Goal: Task Accomplishment & Management: Manage account settings

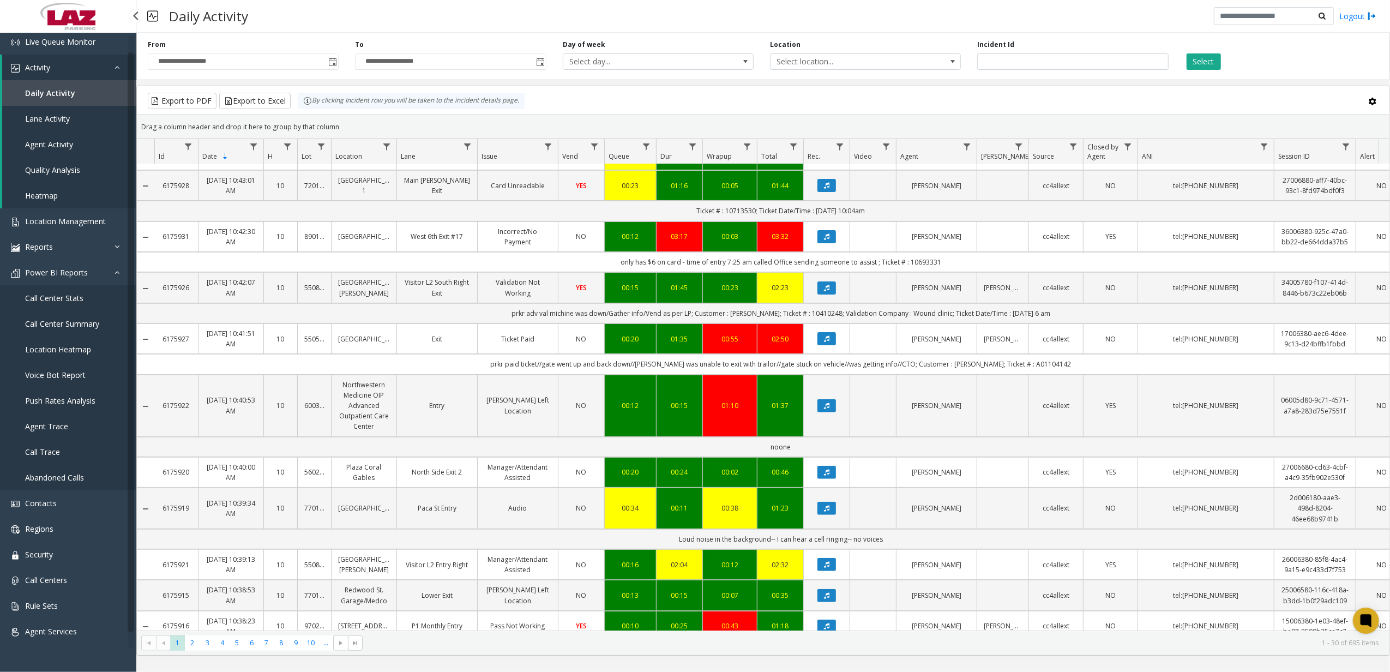
scroll to position [31, 0]
click at [66, 579] on span "Call Centers" at bounding box center [46, 578] width 42 height 10
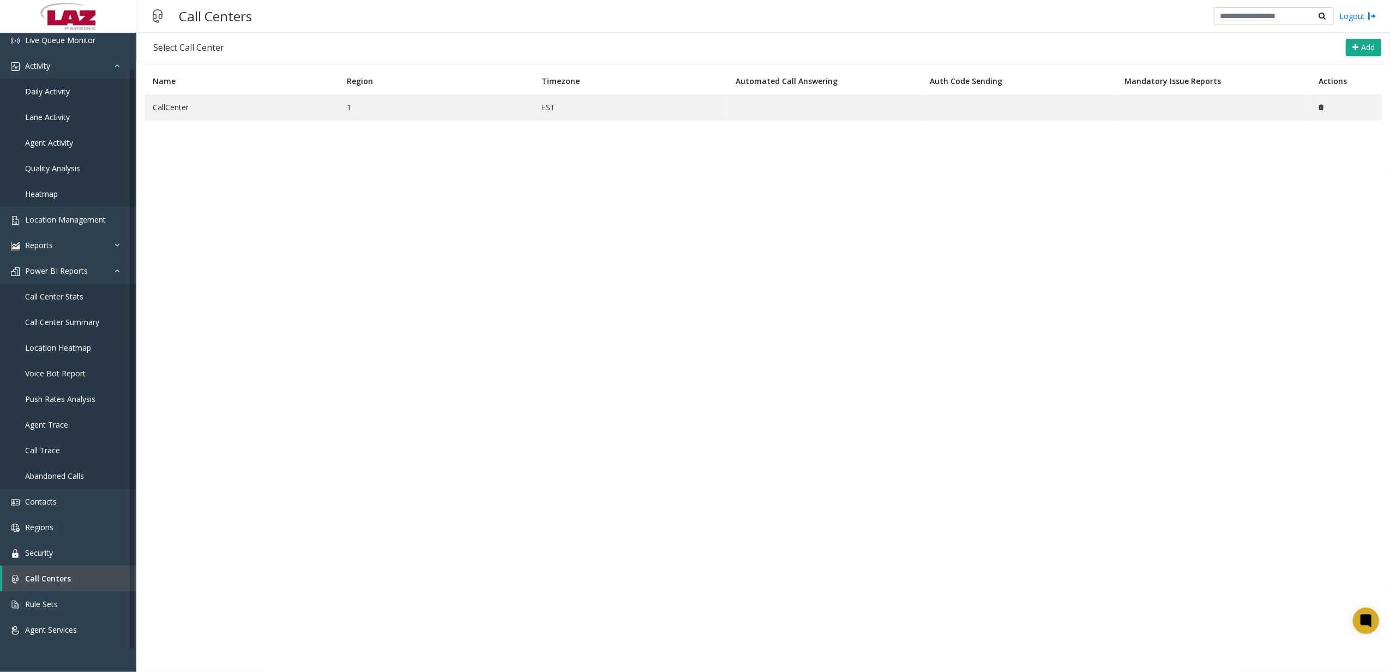
click at [226, 92] on th "Name" at bounding box center [241, 81] width 194 height 27
click at [205, 113] on td "CallCenter" at bounding box center [241, 107] width 194 height 26
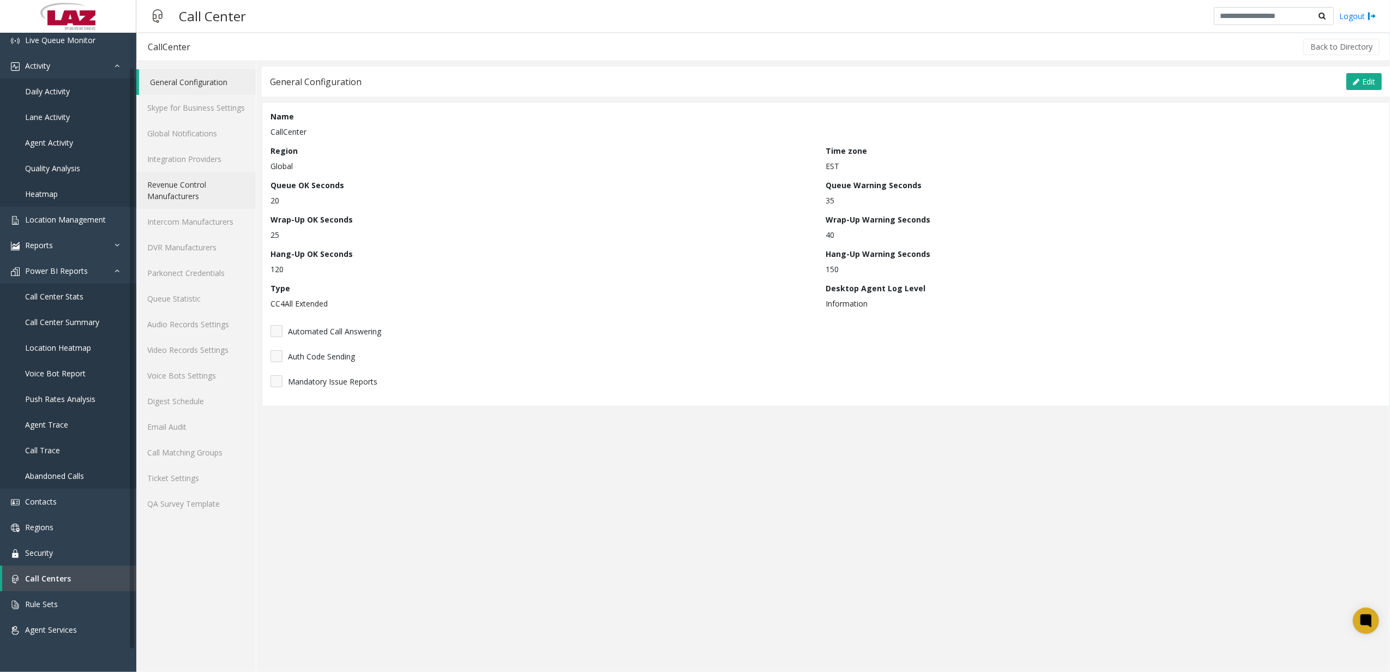
click at [210, 182] on link "Revenue Control Manufacturers" at bounding box center [195, 190] width 119 height 37
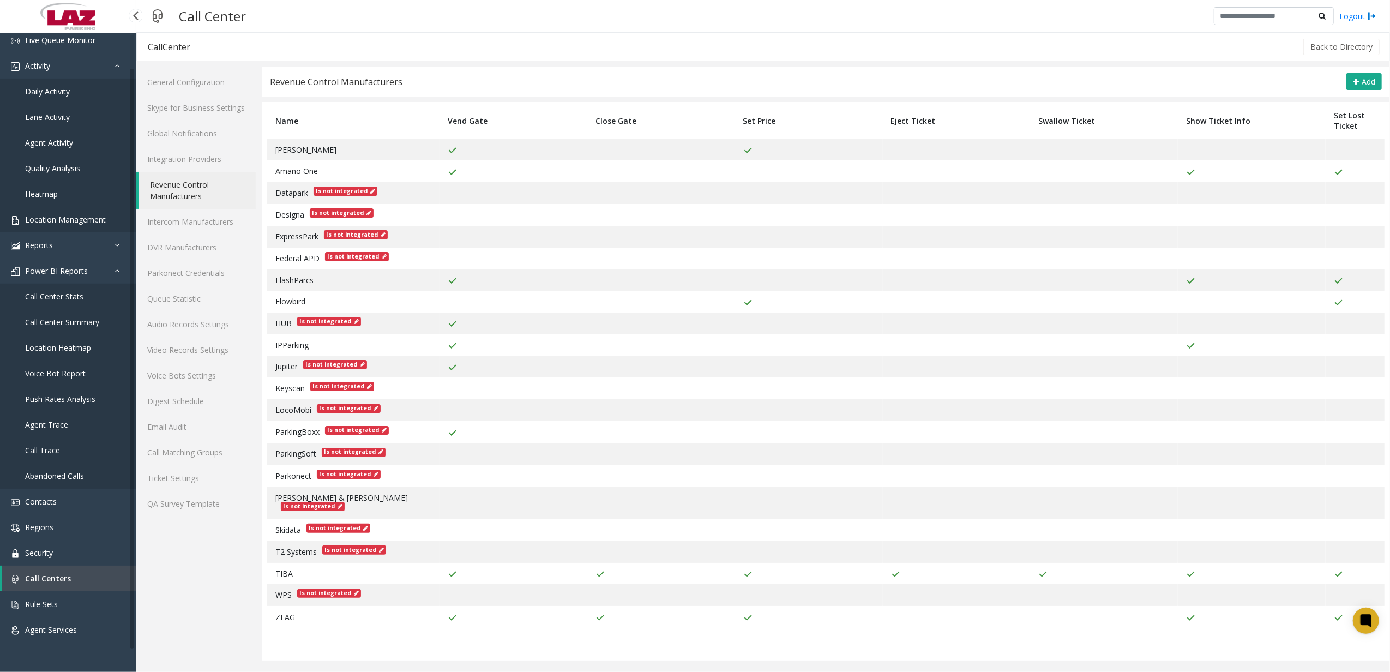
click at [101, 220] on span "Location Management" at bounding box center [65, 219] width 81 height 10
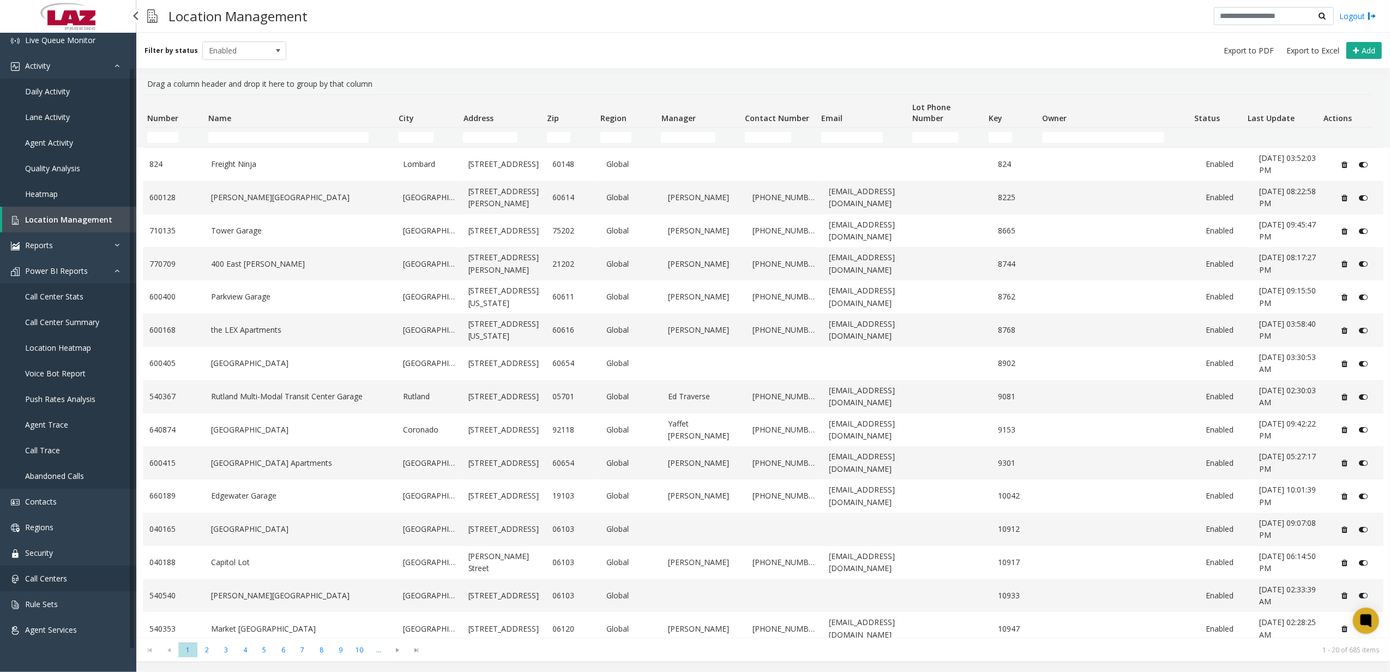
click at [75, 571] on link "Call Centers" at bounding box center [68, 578] width 136 height 26
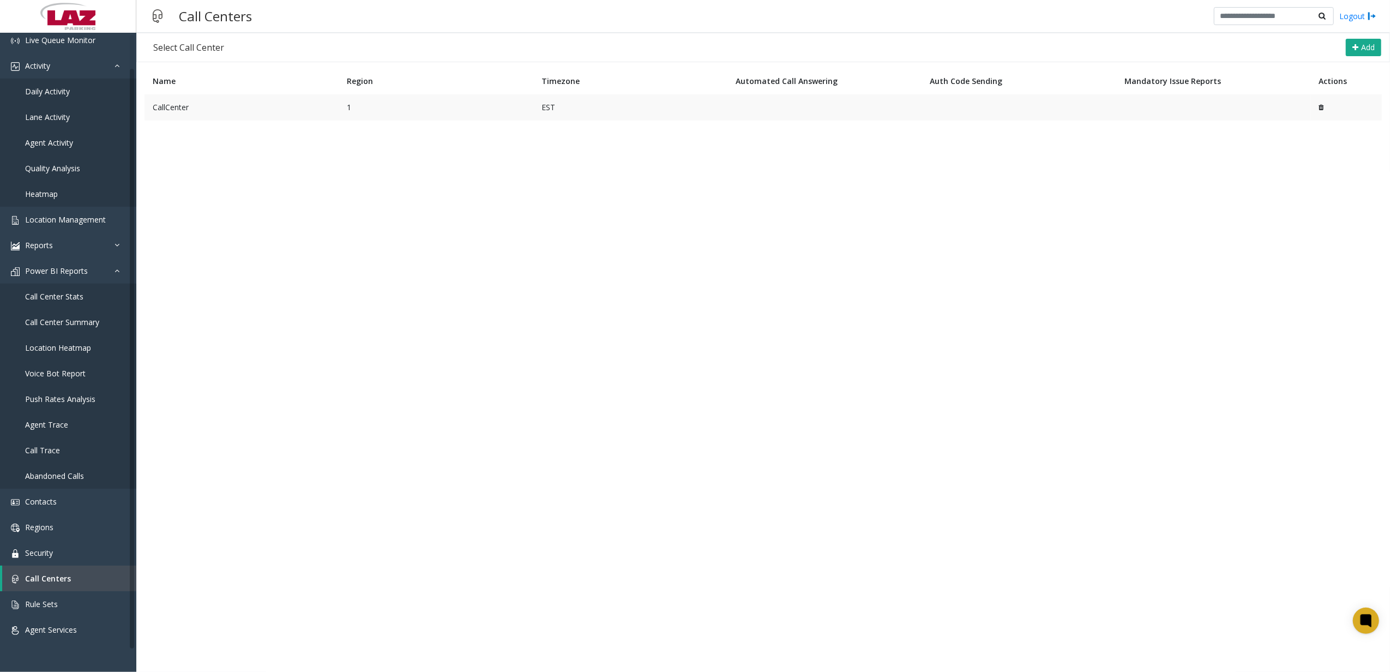
click at [212, 116] on td "CallCenter" at bounding box center [241, 107] width 194 height 26
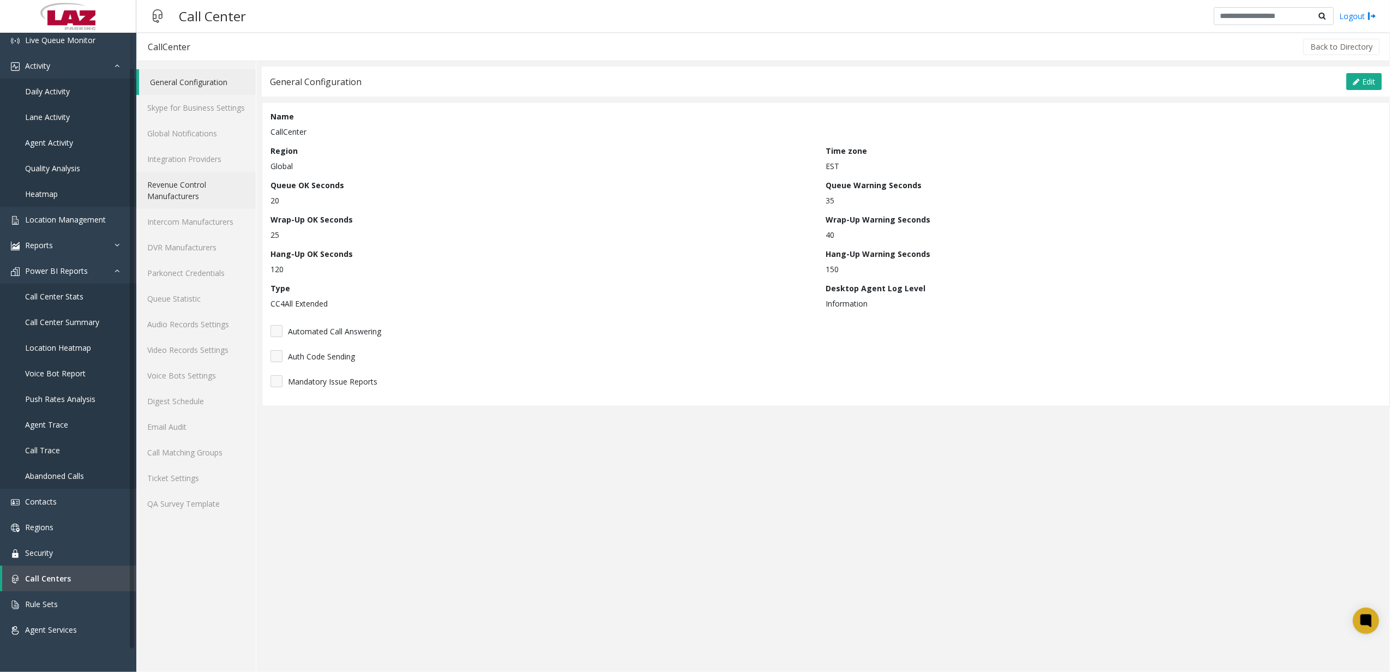
click at [197, 192] on link "Revenue Control Manufacturers" at bounding box center [195, 190] width 119 height 37
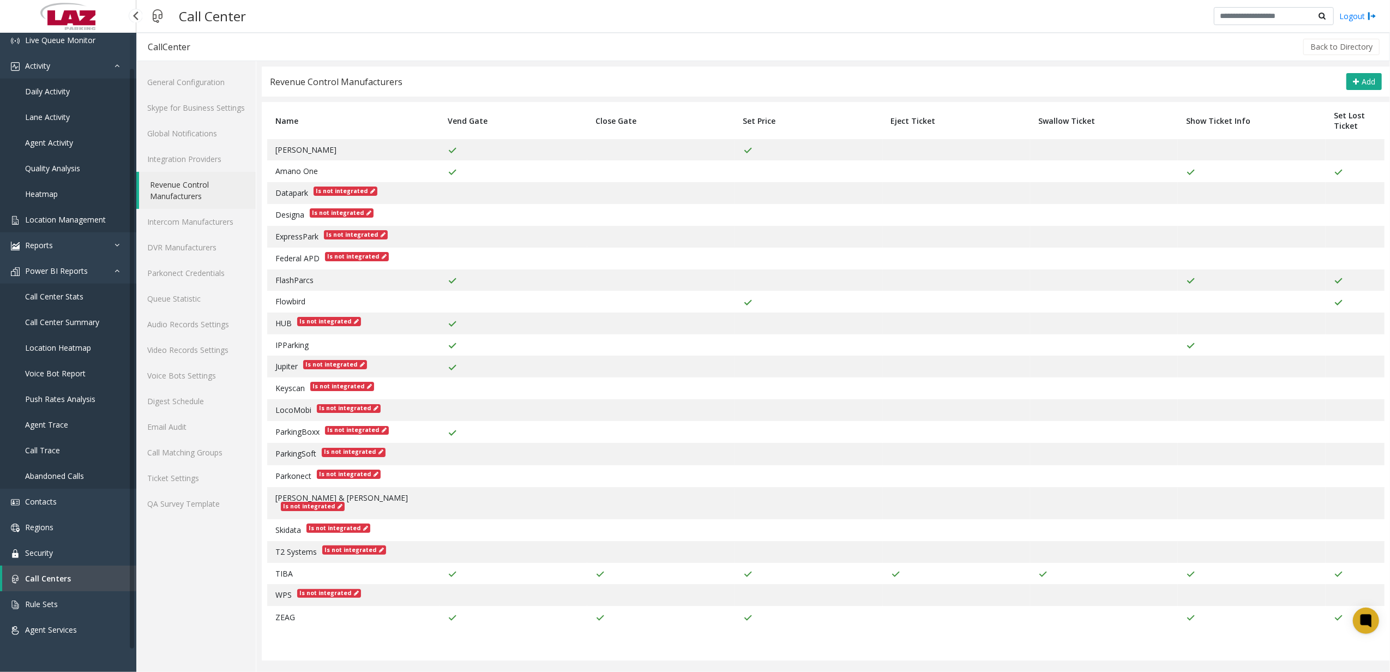
click at [62, 220] on span "Location Management" at bounding box center [65, 219] width 81 height 10
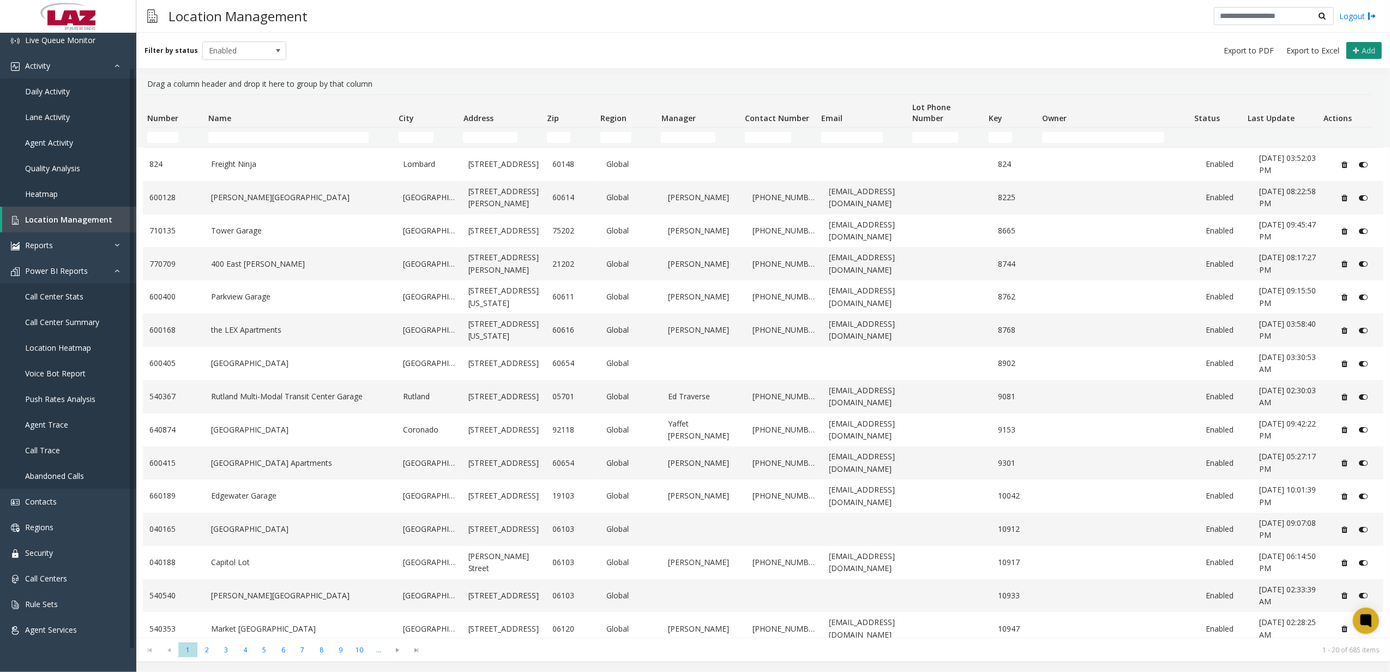
click at [1351, 46] on button "Add" at bounding box center [1363, 50] width 35 height 17
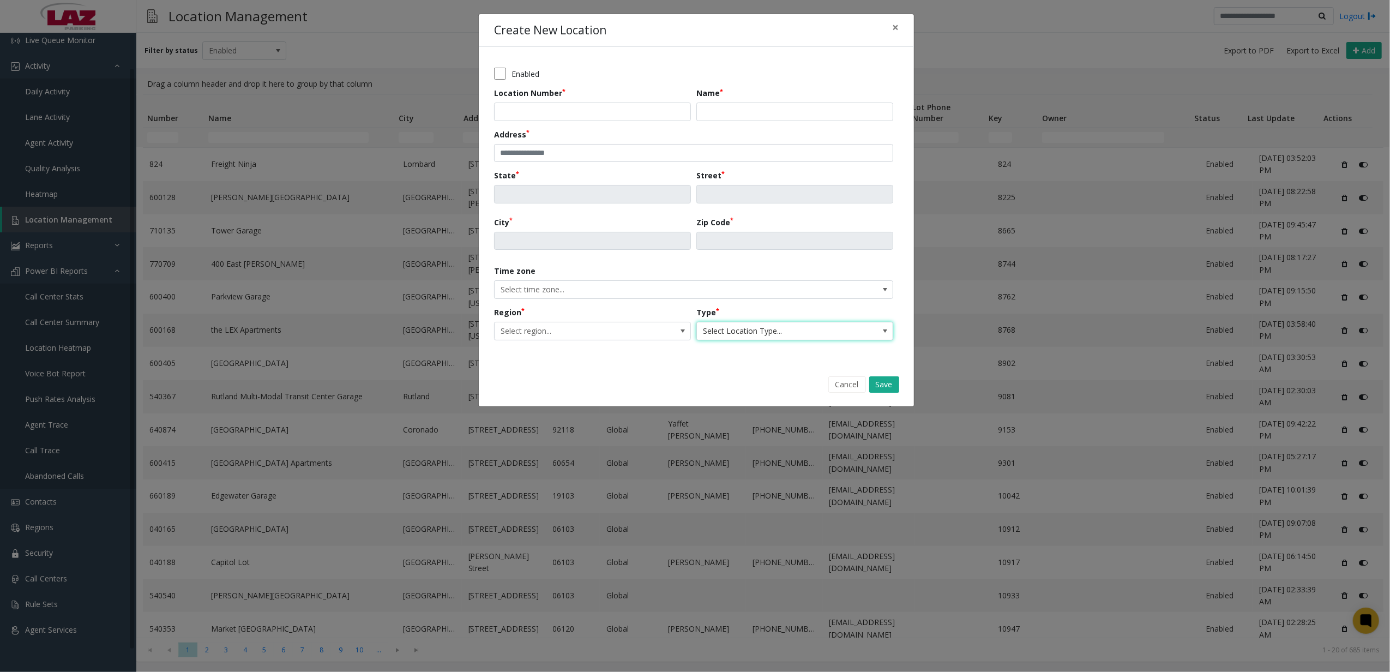
click at [761, 334] on span "Select Location Type..." at bounding box center [775, 330] width 156 height 17
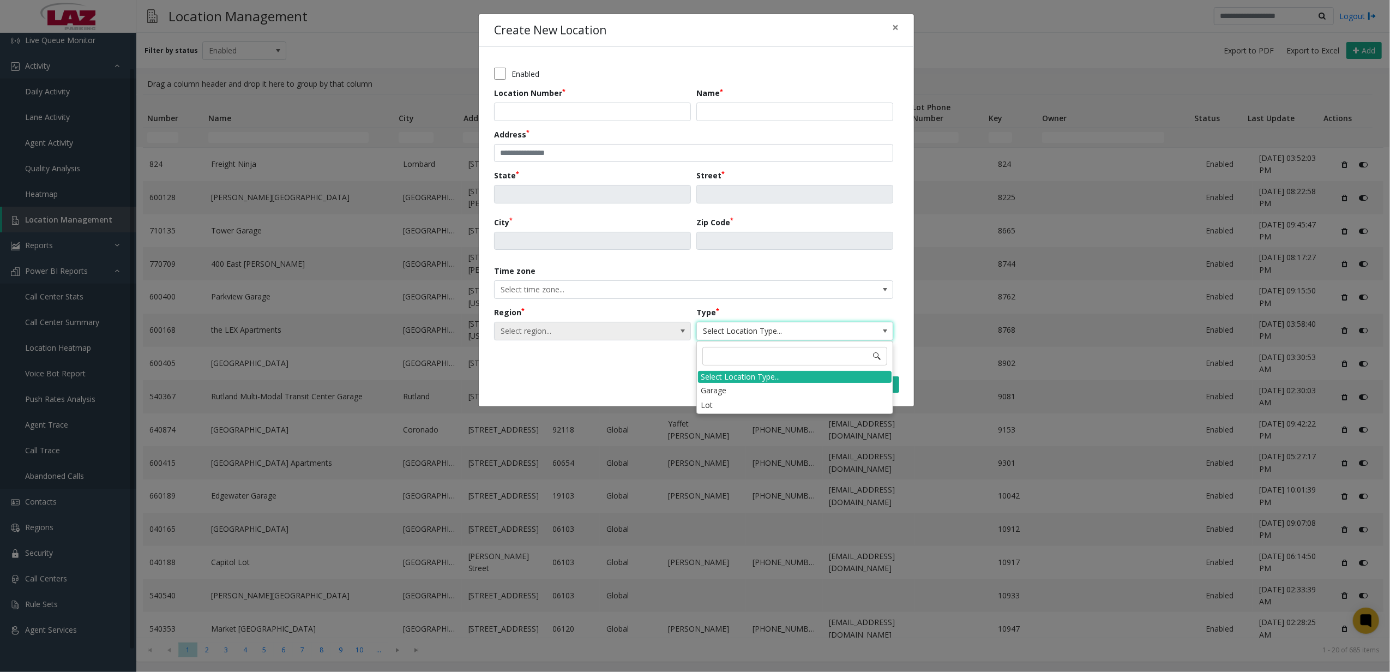
click at [613, 338] on span "Select region..." at bounding box center [573, 330] width 156 height 17
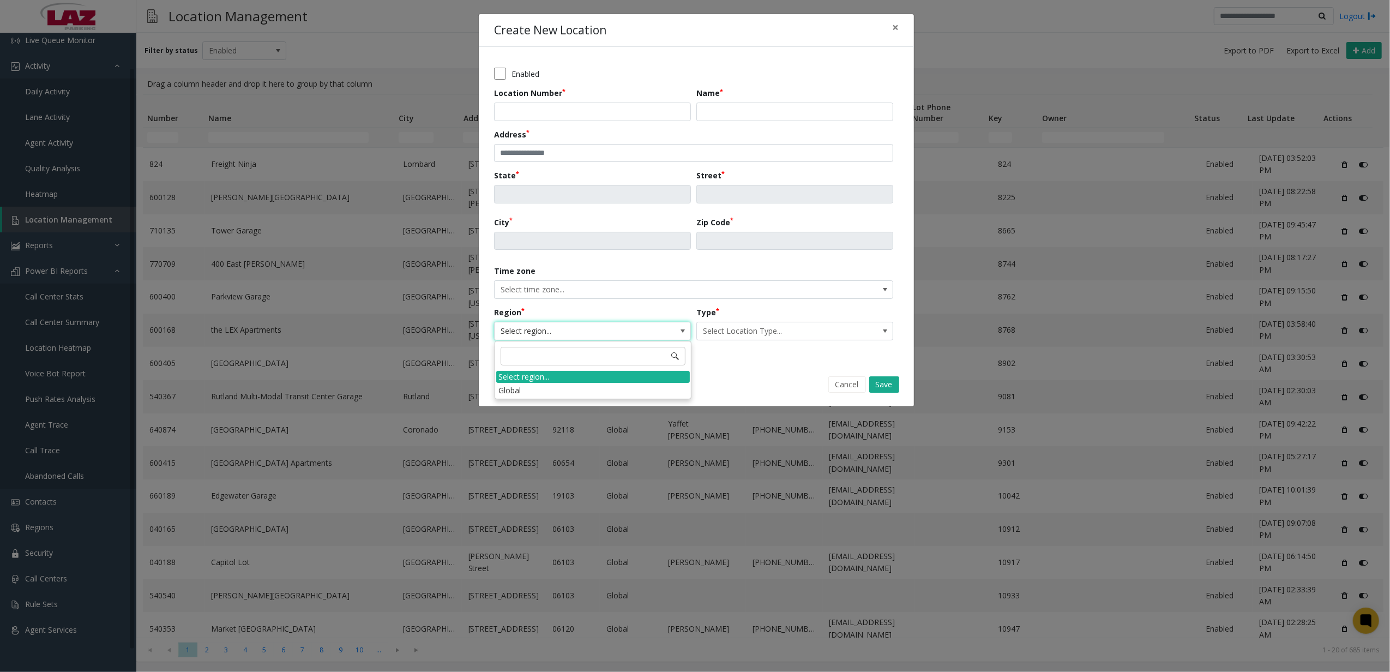
click at [618, 311] on div "Region Select region..." at bounding box center [595, 323] width 202 height 34
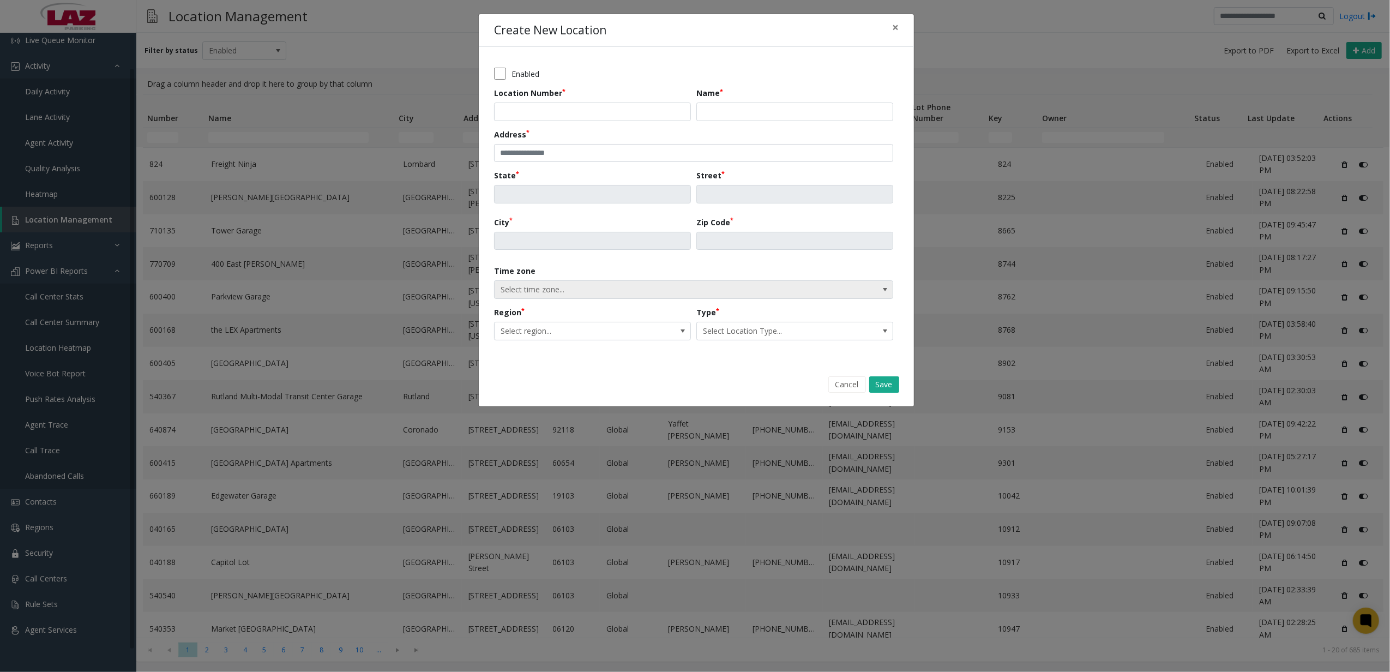
click at [618, 297] on span "Select time zone..." at bounding box center [654, 289] width 318 height 17
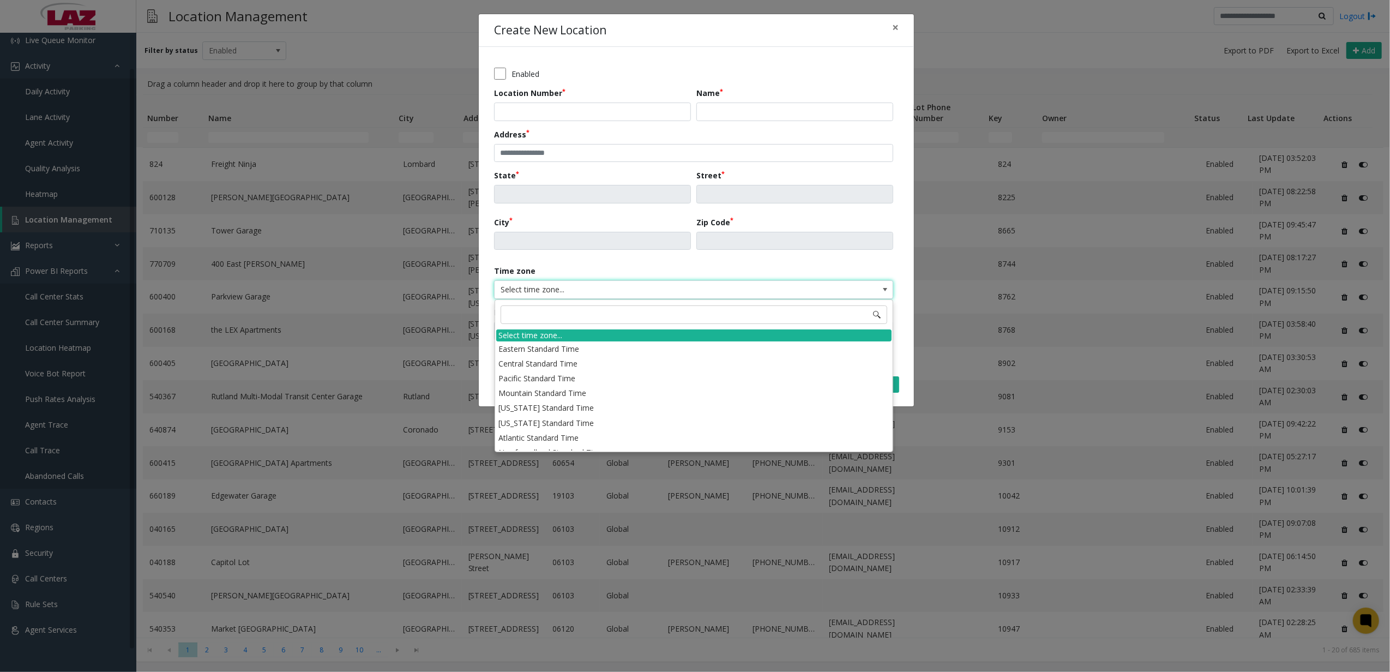
click at [618, 297] on span "Select time zone..." at bounding box center [654, 289] width 318 height 17
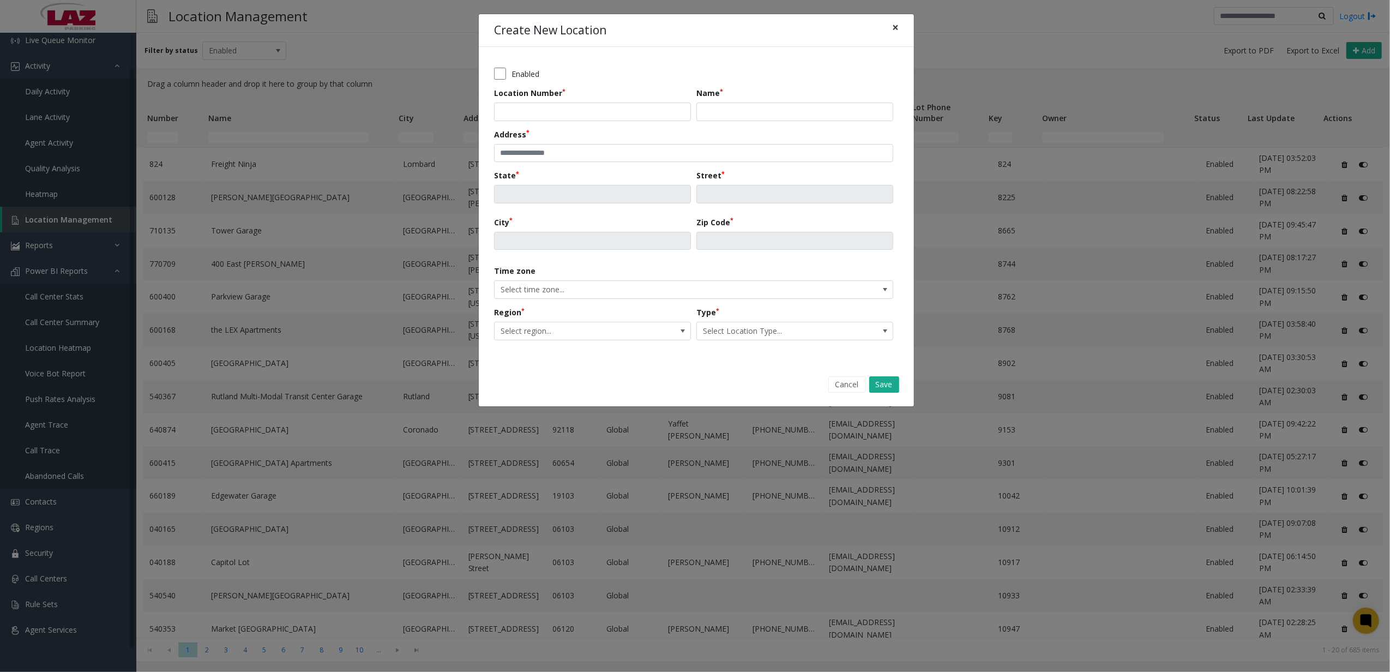
click at [903, 28] on button "×" at bounding box center [895, 27] width 22 height 27
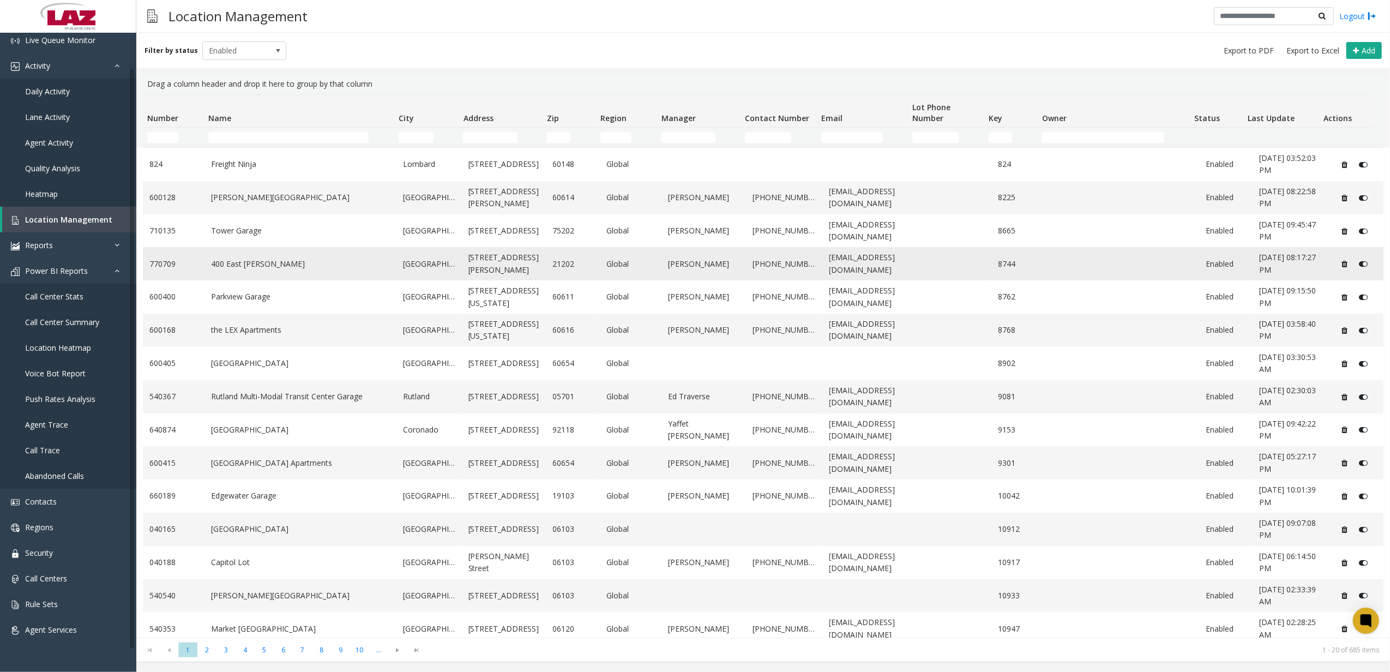
click at [260, 274] on td "400 East [PERSON_NAME]" at bounding box center [300, 263] width 192 height 33
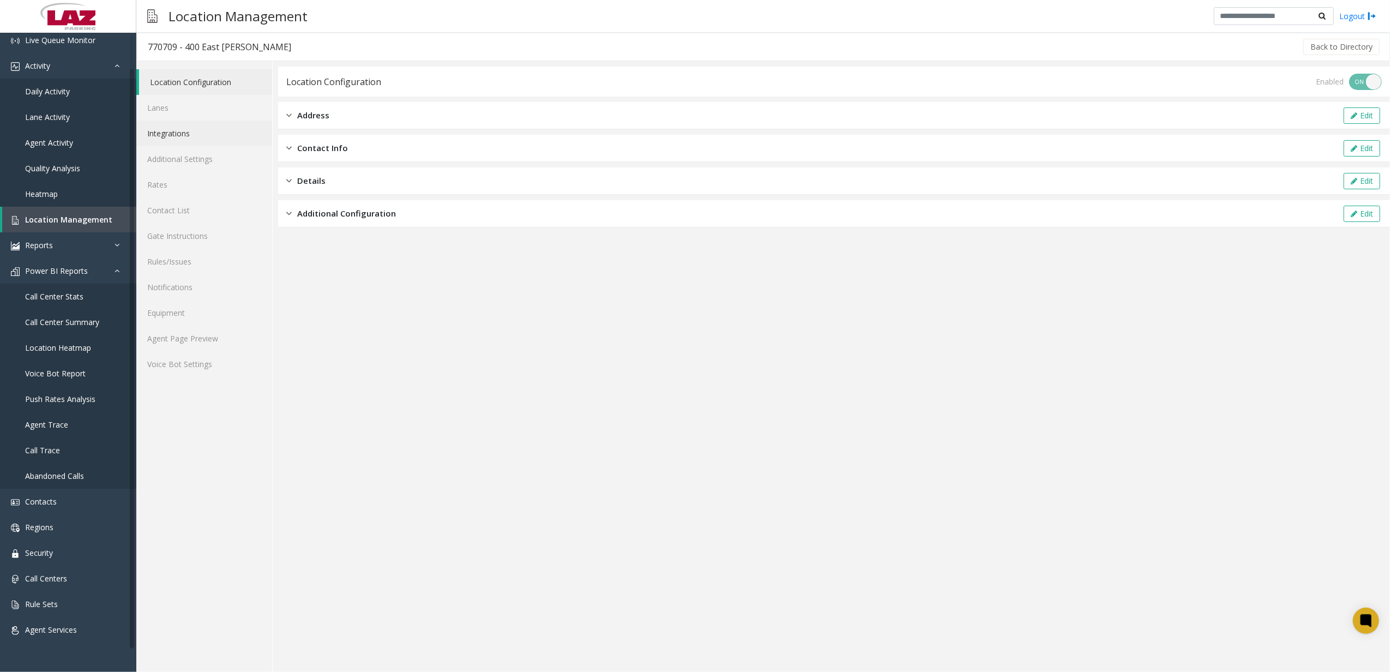
click at [218, 131] on link "Integrations" at bounding box center [204, 133] width 136 height 26
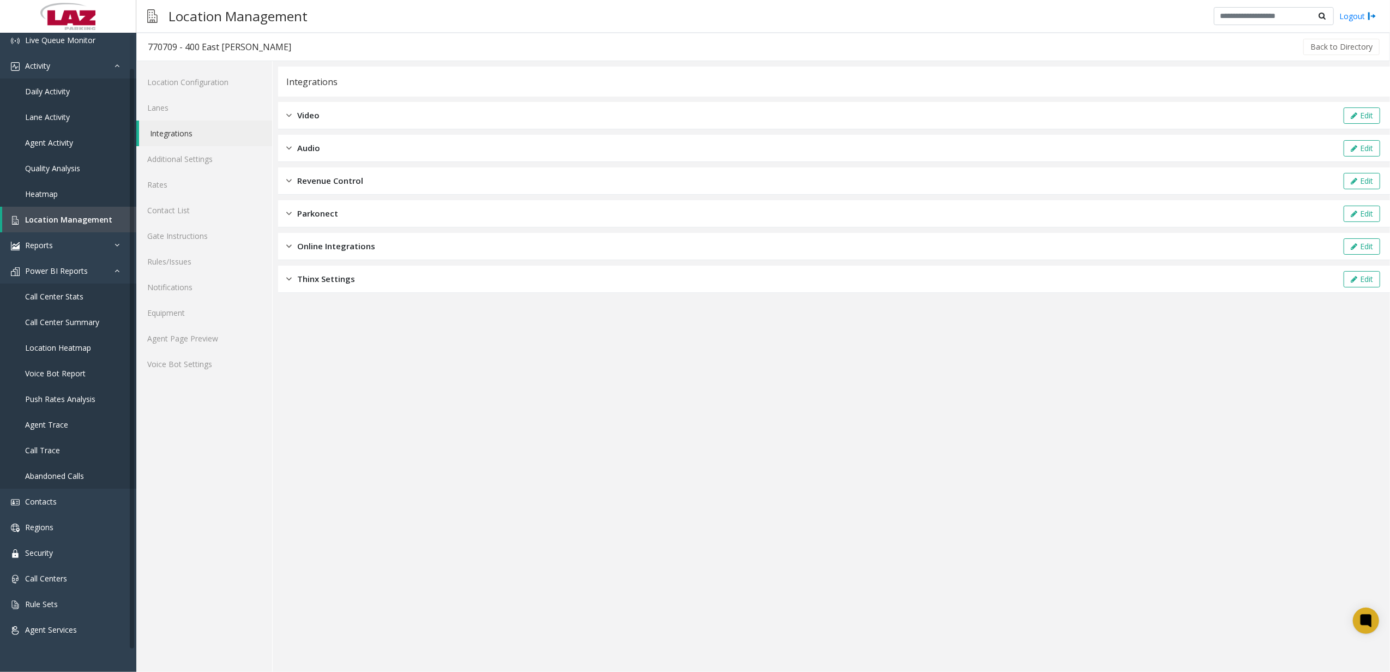
click at [326, 167] on div "Revenue Control Edit" at bounding box center [834, 180] width 1112 height 27
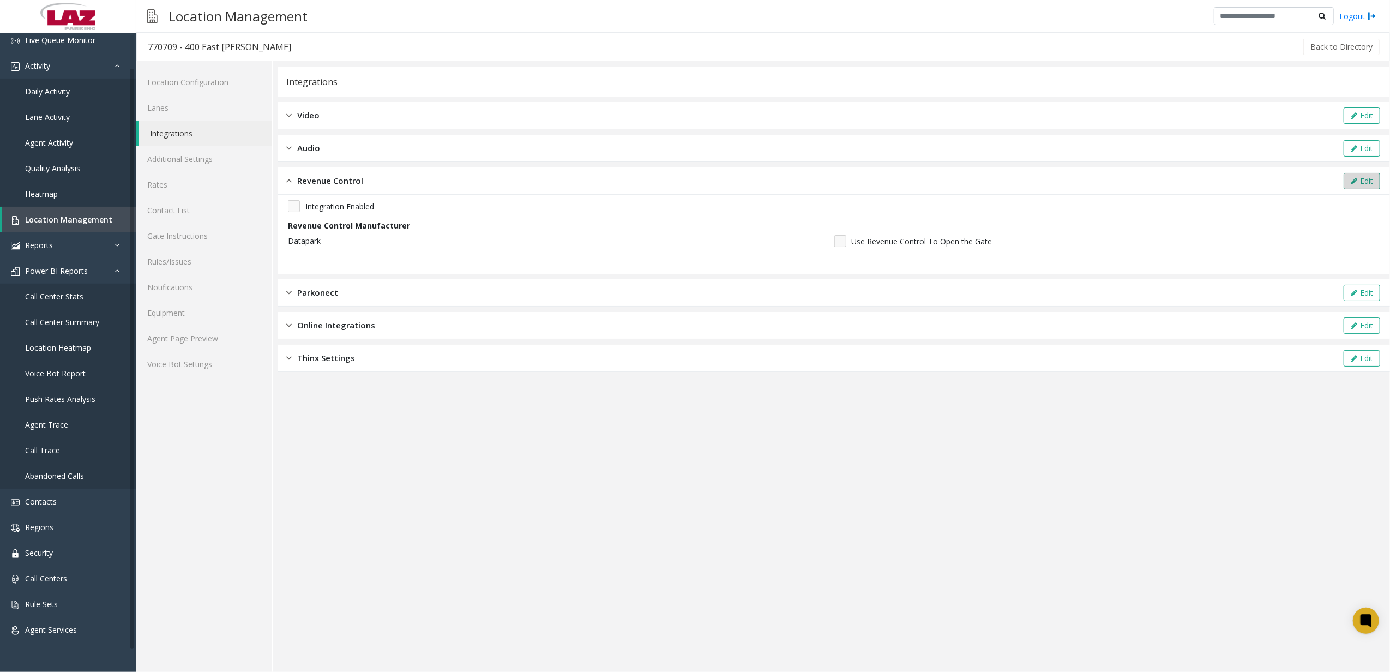
click at [1343, 182] on button "Edit" at bounding box center [1361, 181] width 37 height 16
click at [438, 248] on span "Datapark" at bounding box center [504, 244] width 432 height 17
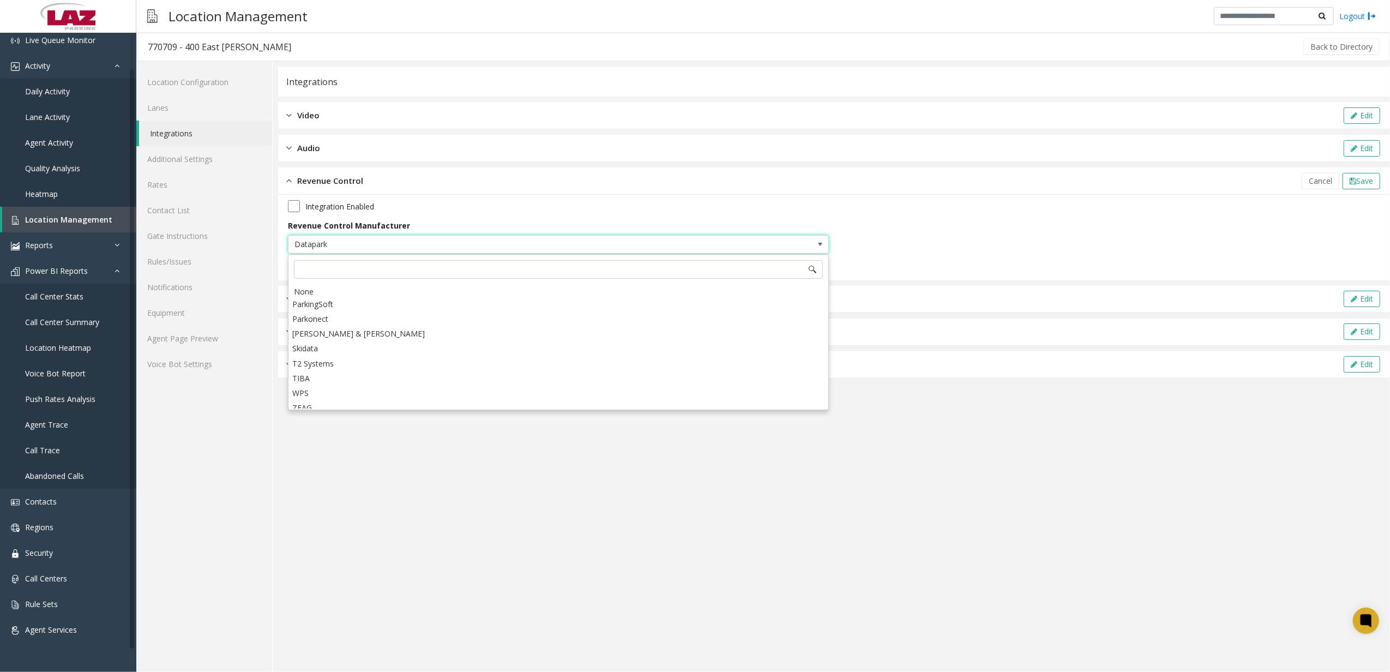
scroll to position [225, 0]
click at [406, 513] on app-integration "Integrations Video Edit Audio Edit Revenue Control Cancel Save Integration Enab…" at bounding box center [834, 369] width 1112 height 605
click at [73, 574] on link "Call Centers" at bounding box center [68, 578] width 136 height 26
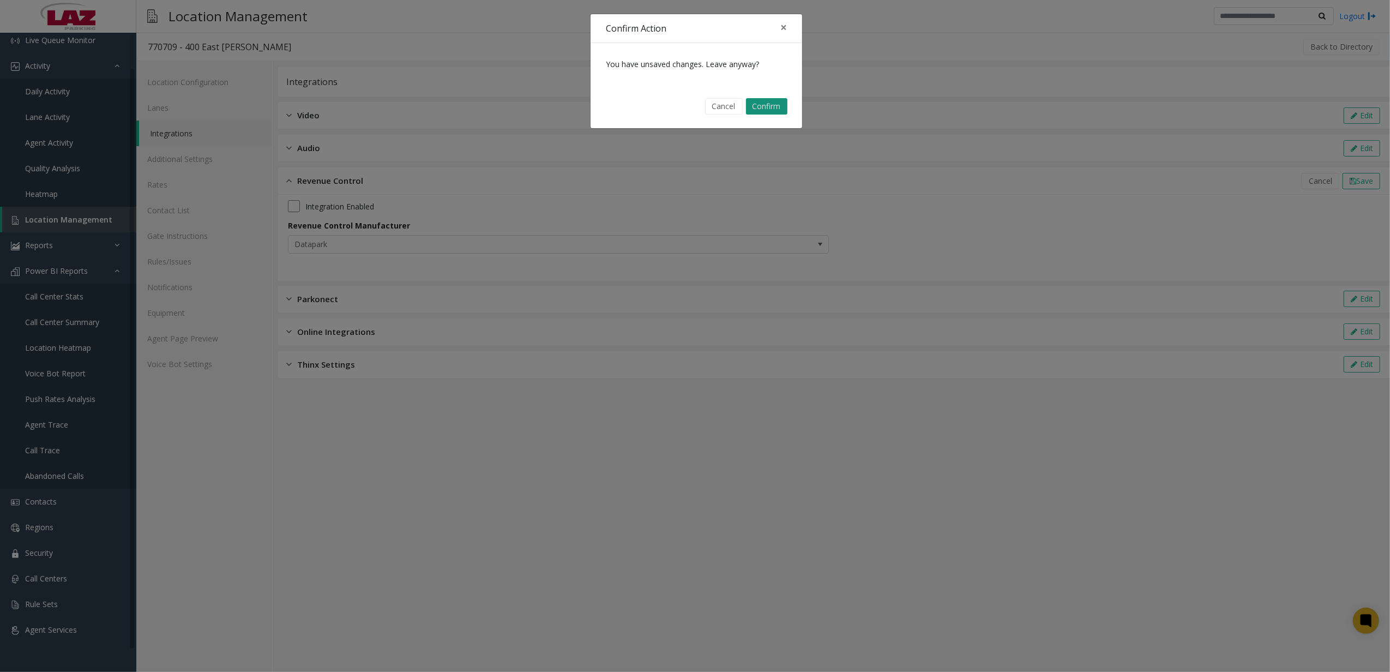
click at [760, 101] on button "Confirm" at bounding box center [766, 106] width 41 height 16
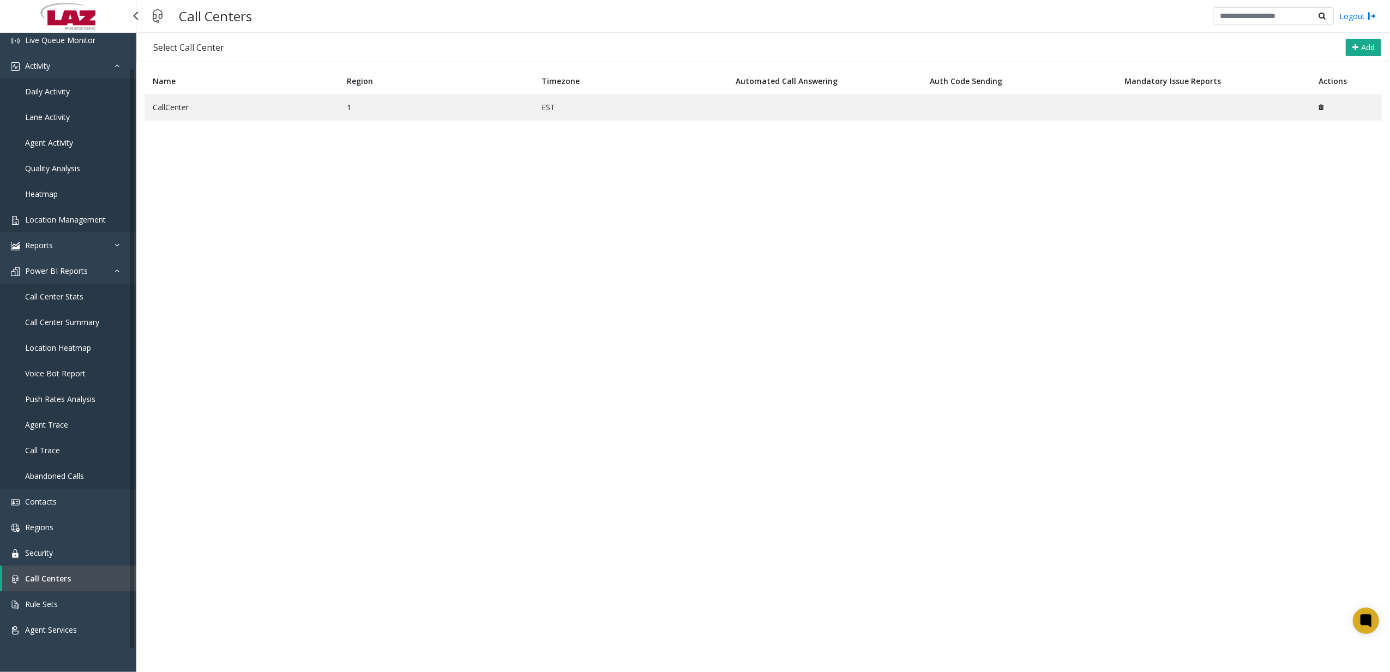
click at [123, 219] on link "Location Management" at bounding box center [68, 220] width 136 height 26
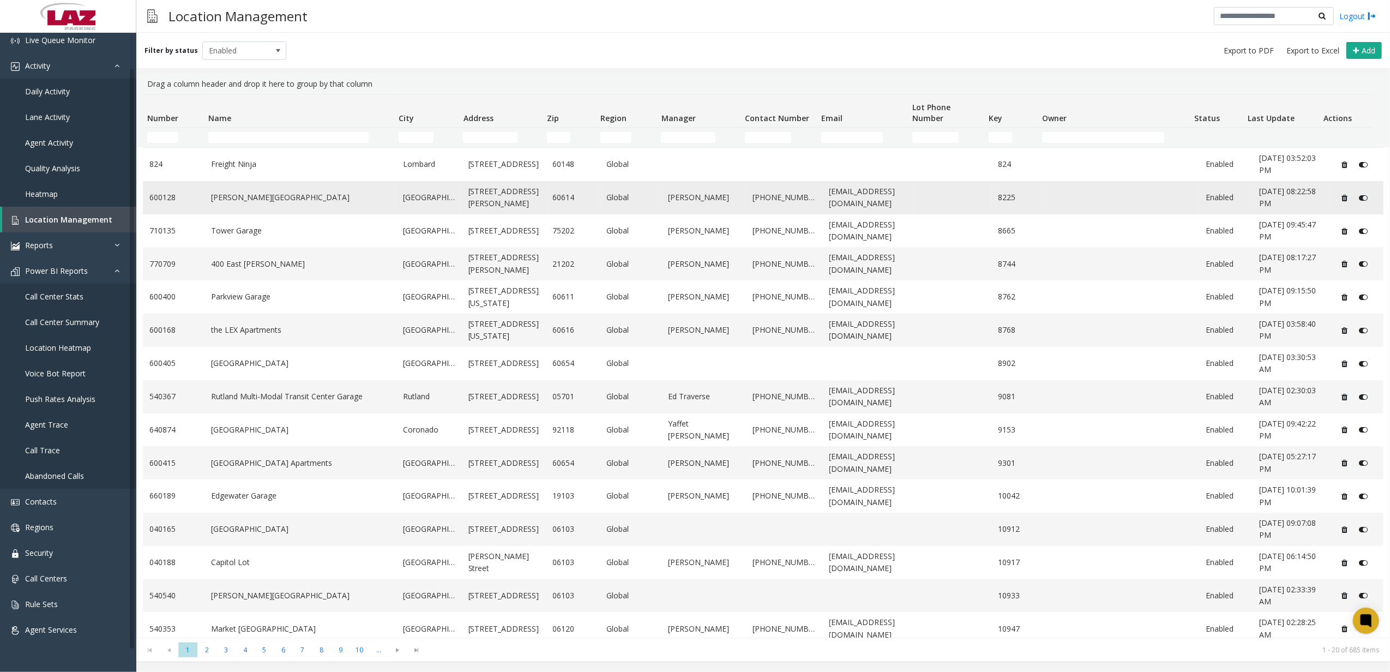
click at [212, 189] on td "[PERSON_NAME][GEOGRAPHIC_DATA]" at bounding box center [300, 197] width 192 height 33
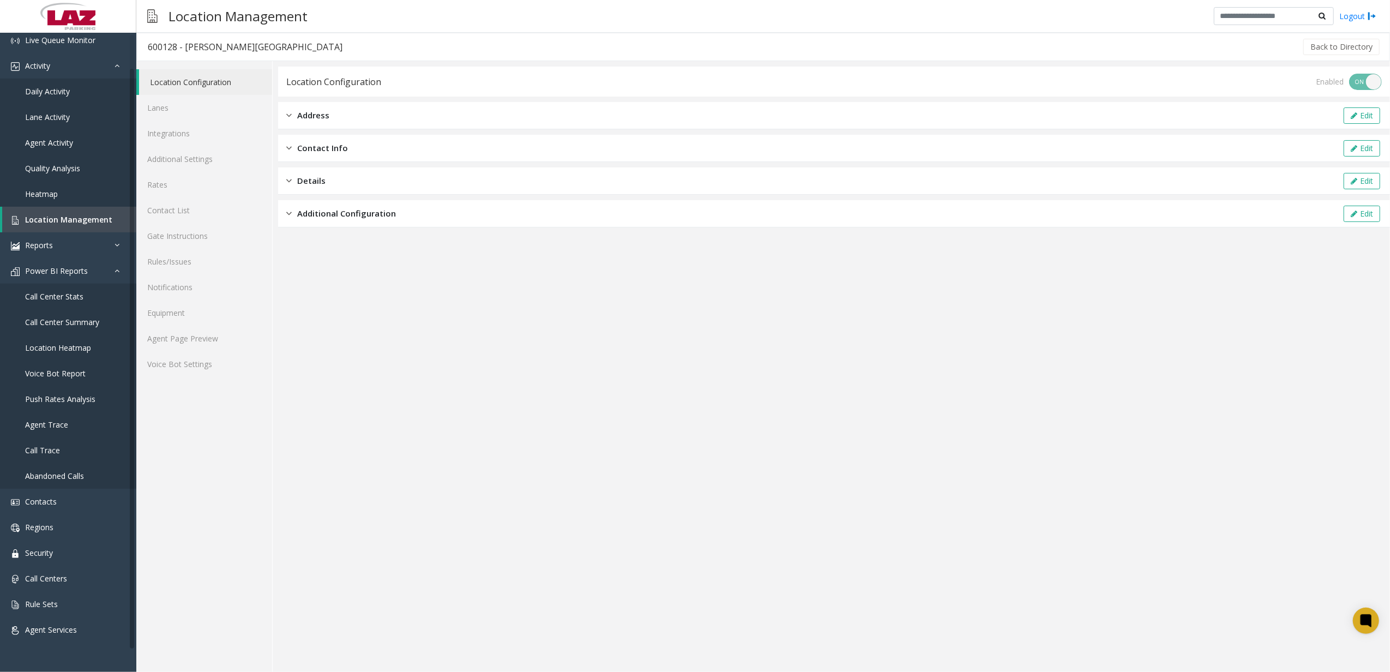
click at [366, 105] on div "Address Edit" at bounding box center [834, 115] width 1112 height 27
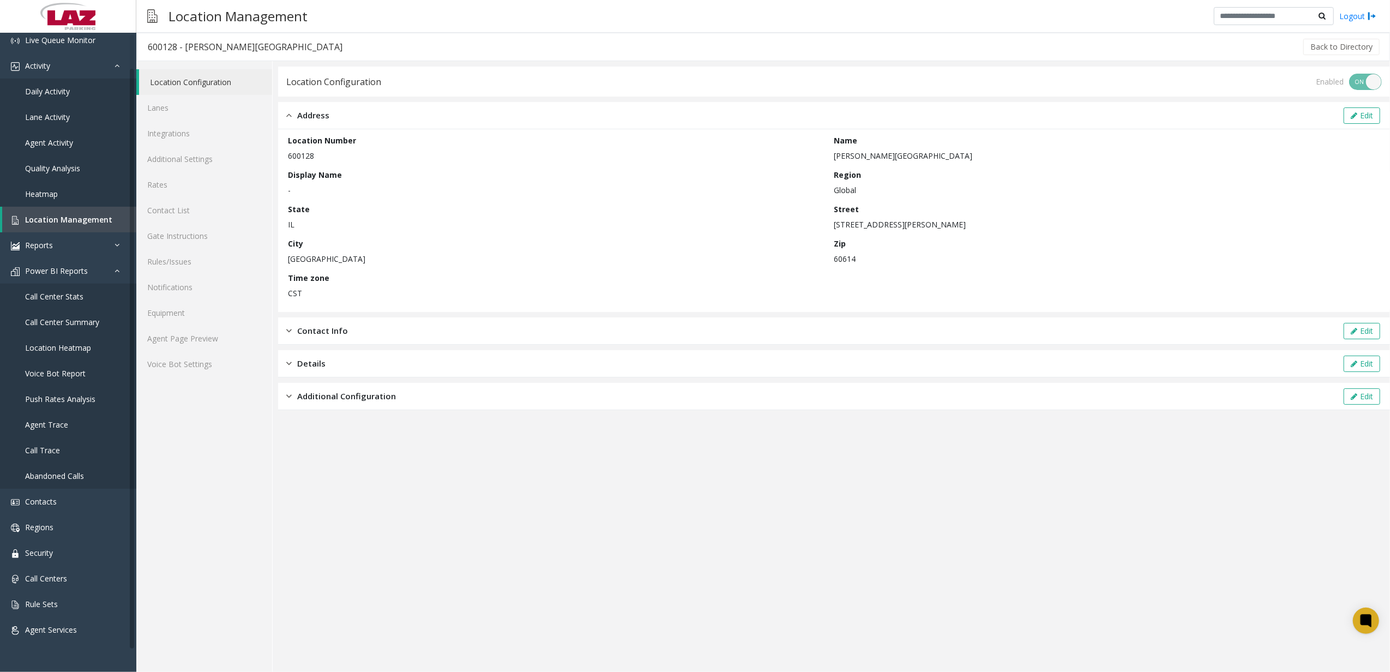
drag, startPoint x: 351, startPoint y: 413, endPoint x: 352, endPoint y: 403, distance: 9.8
click at [351, 410] on app-location-configuration "Location Configuration Enabled ON OFF Address Edit Location Number 600128 Name …" at bounding box center [834, 369] width 1112 height 605
click at [352, 403] on div "Additional Configuration Edit" at bounding box center [834, 396] width 1112 height 27
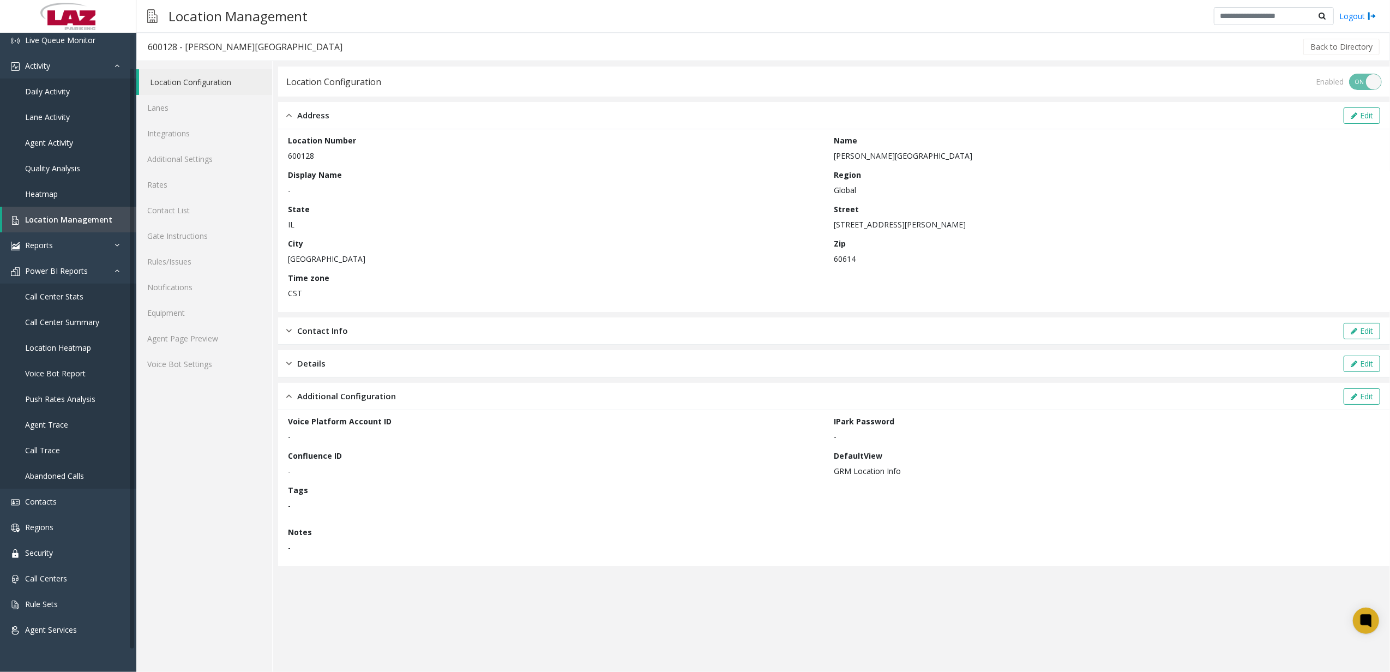
click at [378, 365] on div "Details Edit" at bounding box center [834, 363] width 1112 height 27
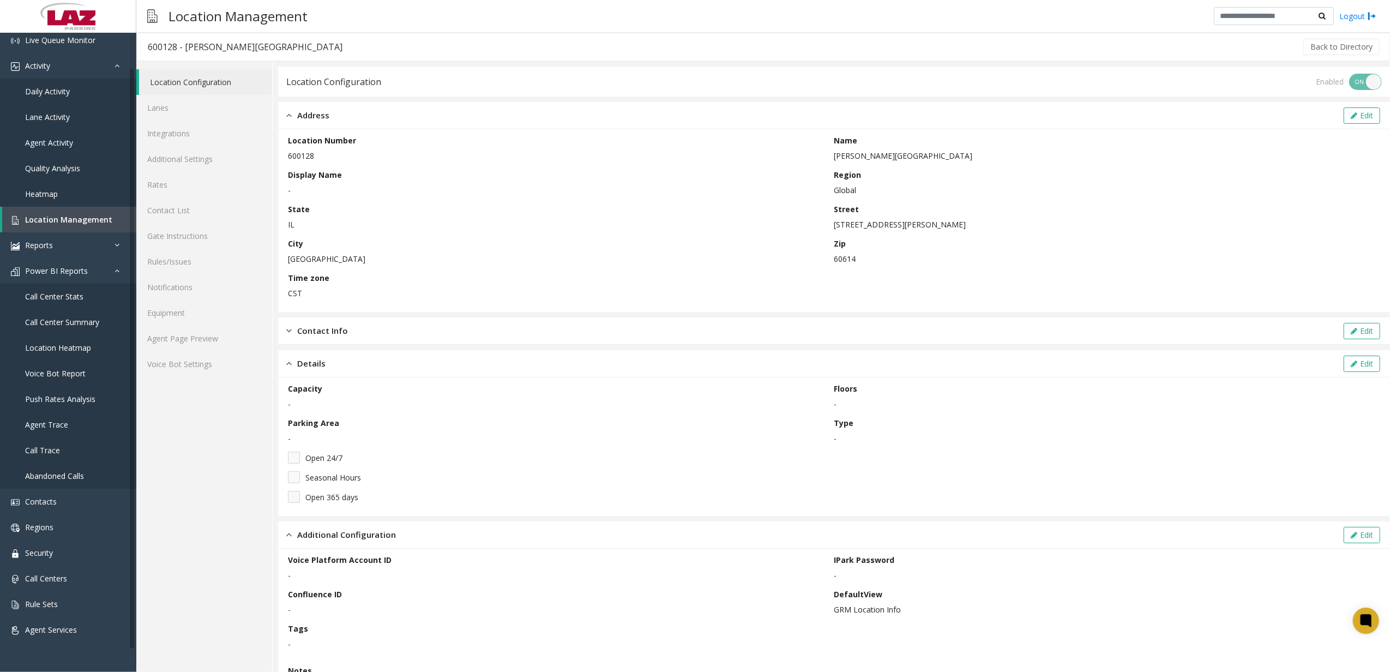
click at [394, 324] on div "Contact Info Edit" at bounding box center [834, 330] width 1112 height 27
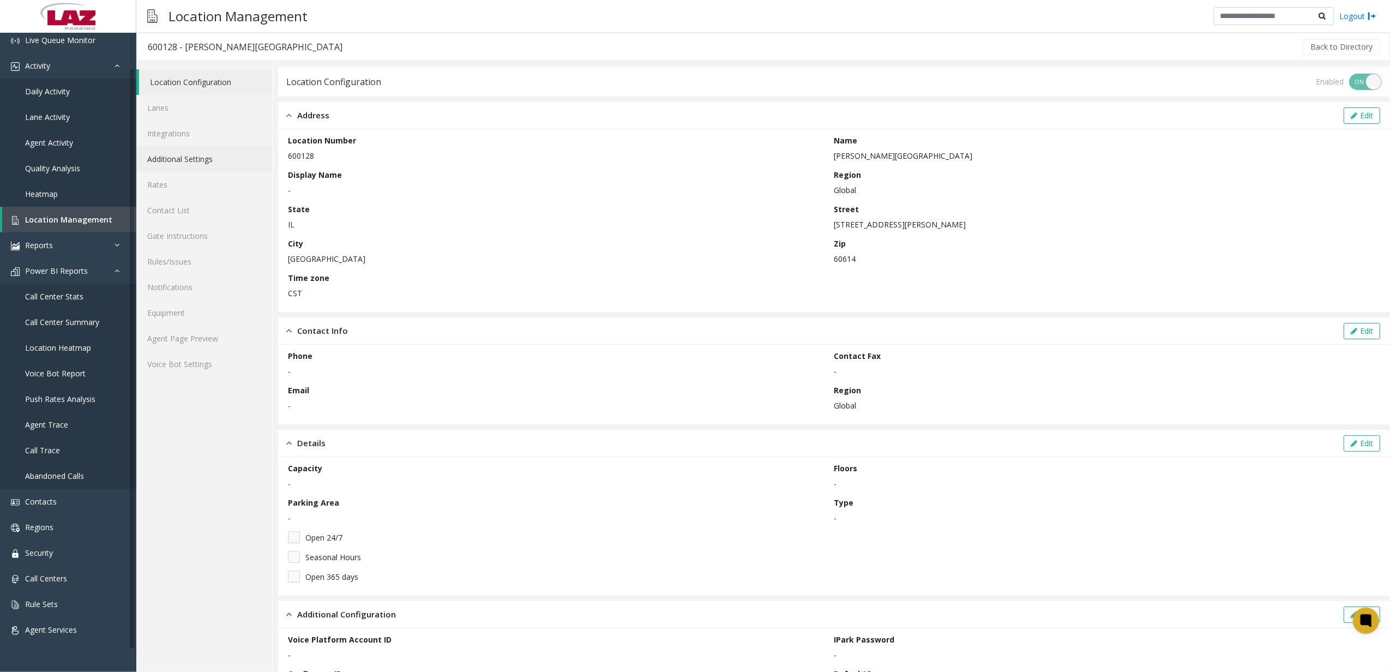
click at [190, 151] on link "Additional Settings" at bounding box center [204, 159] width 136 height 26
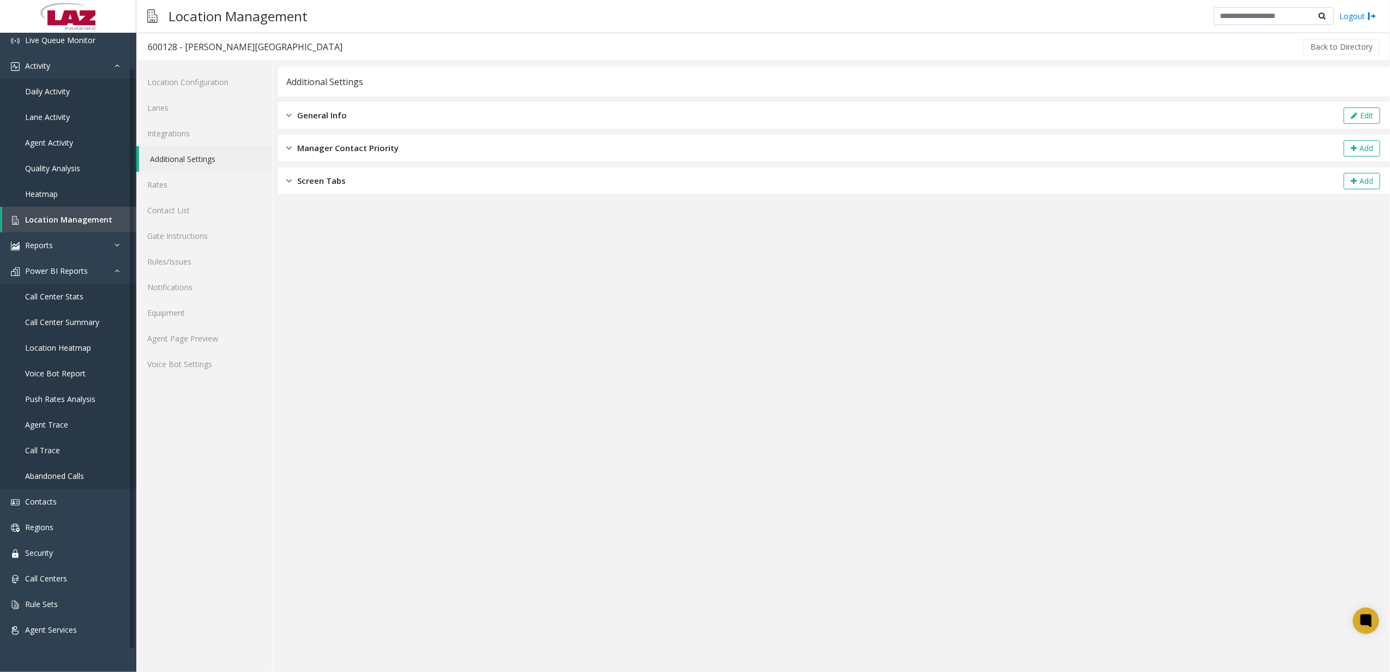
click at [350, 110] on div "General Info Edit" at bounding box center [834, 115] width 1112 height 27
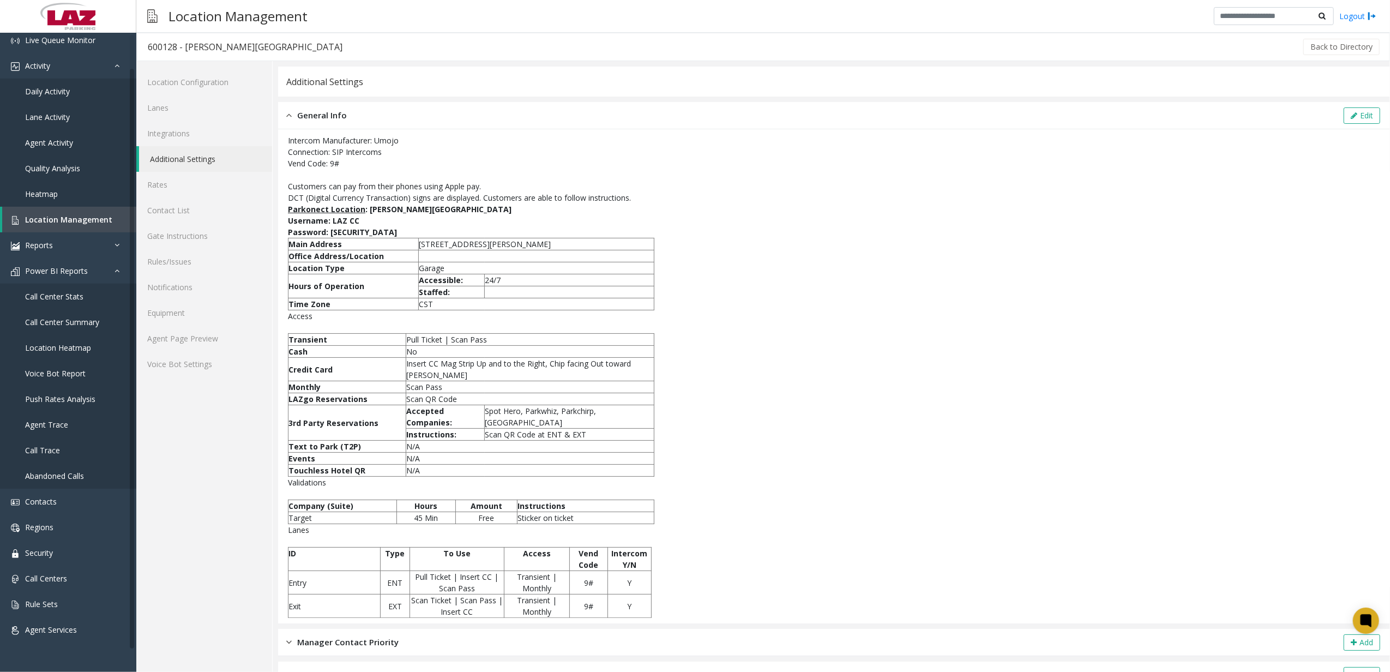
click at [350, 110] on div "General Info Edit" at bounding box center [834, 115] width 1112 height 27
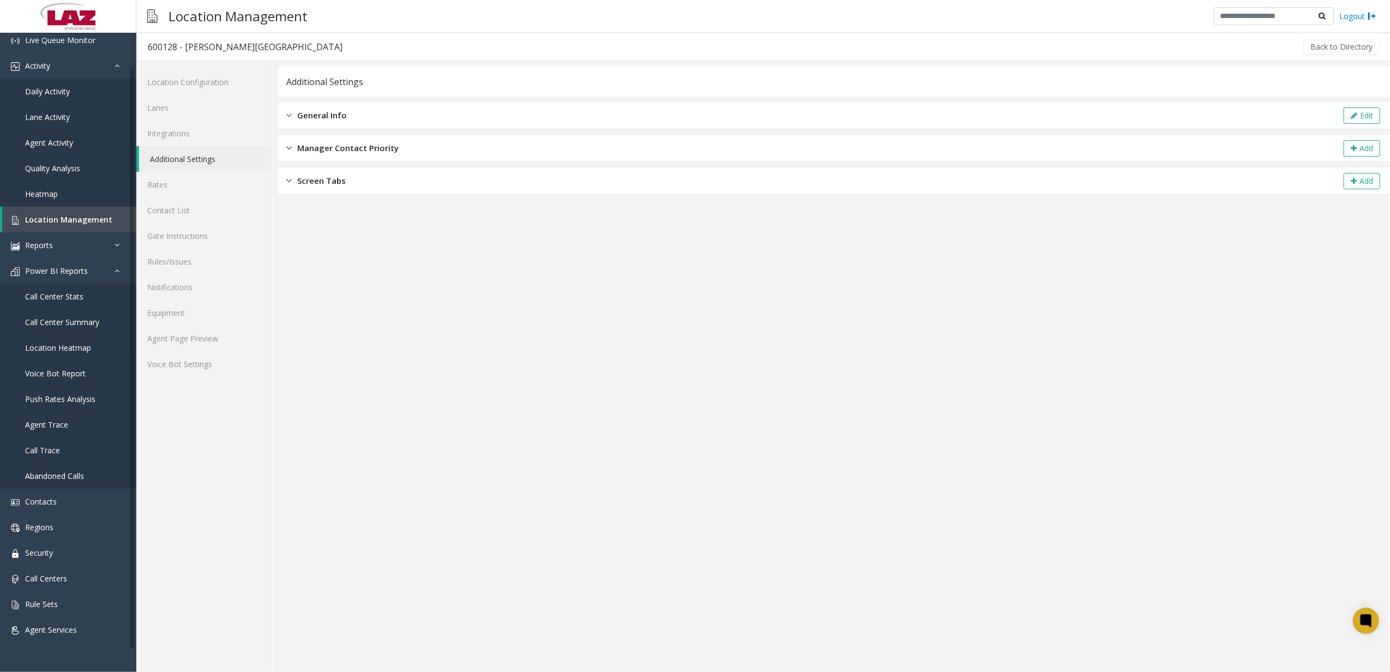
click at [349, 190] on div "Screen Tabs Add" at bounding box center [834, 180] width 1112 height 27
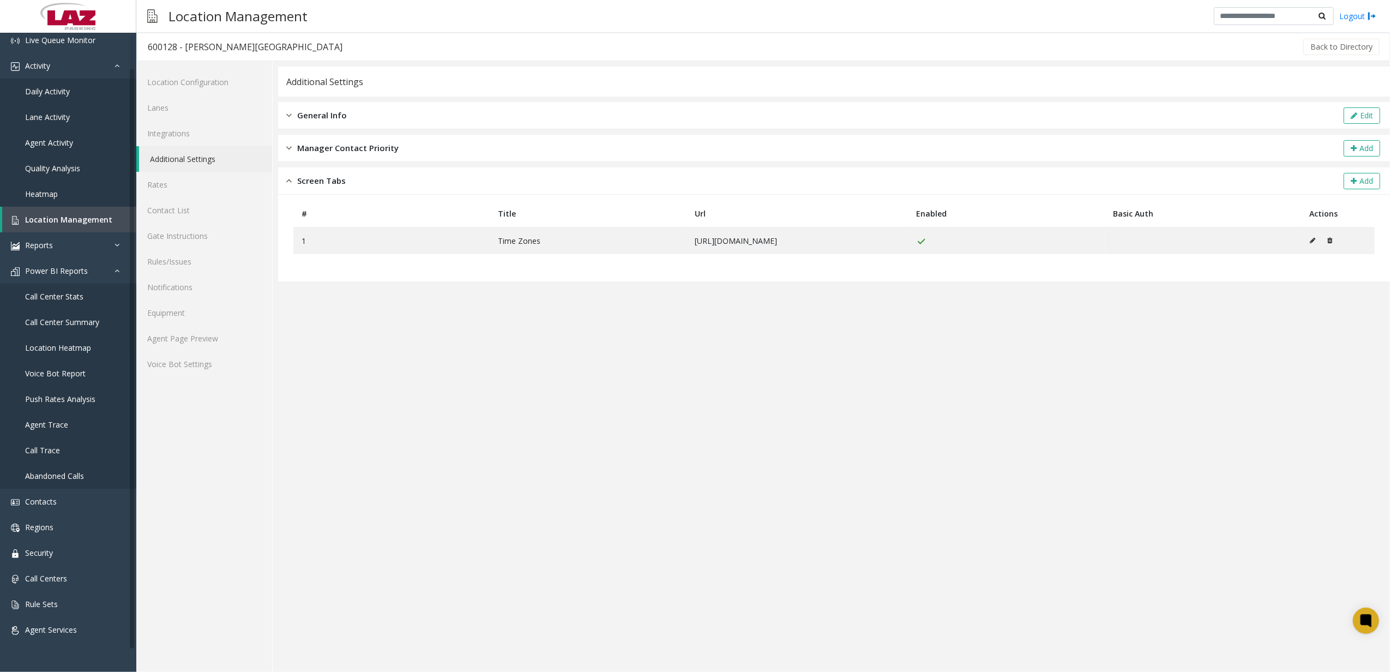
click at [354, 182] on div "Screen Tabs Add" at bounding box center [834, 180] width 1112 height 27
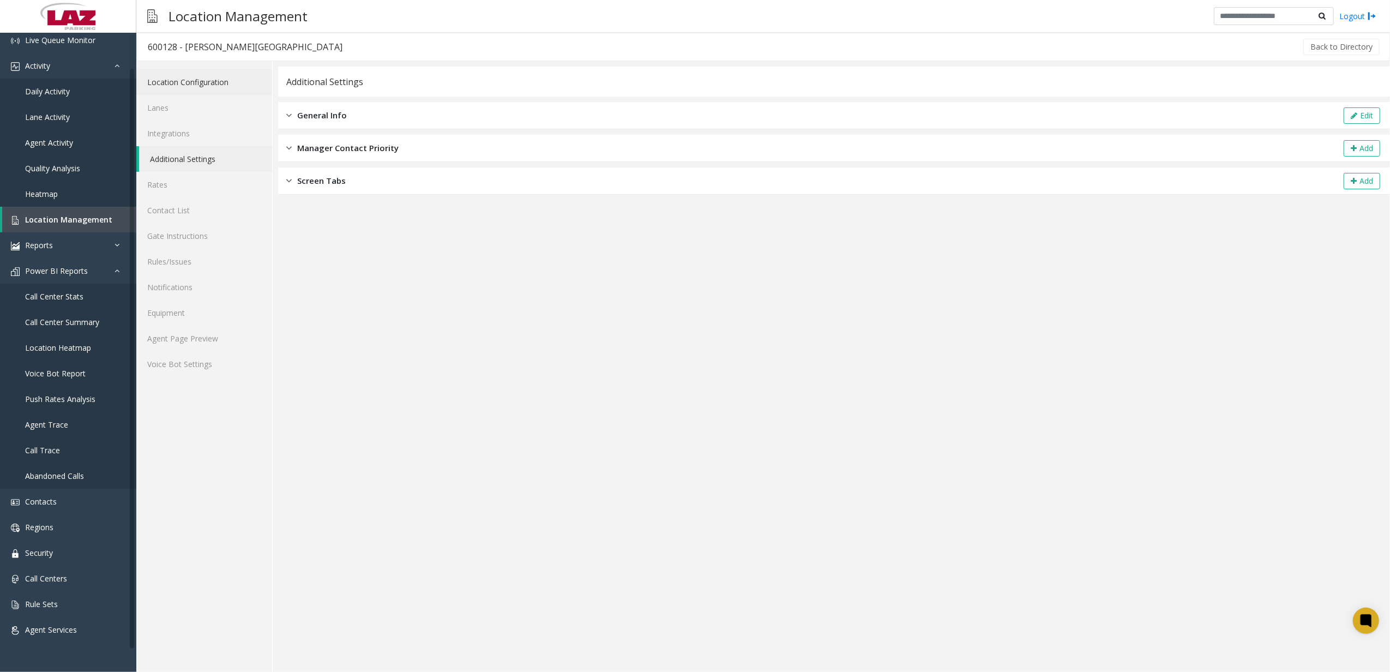
click at [243, 75] on link "Location Configuration" at bounding box center [204, 82] width 136 height 26
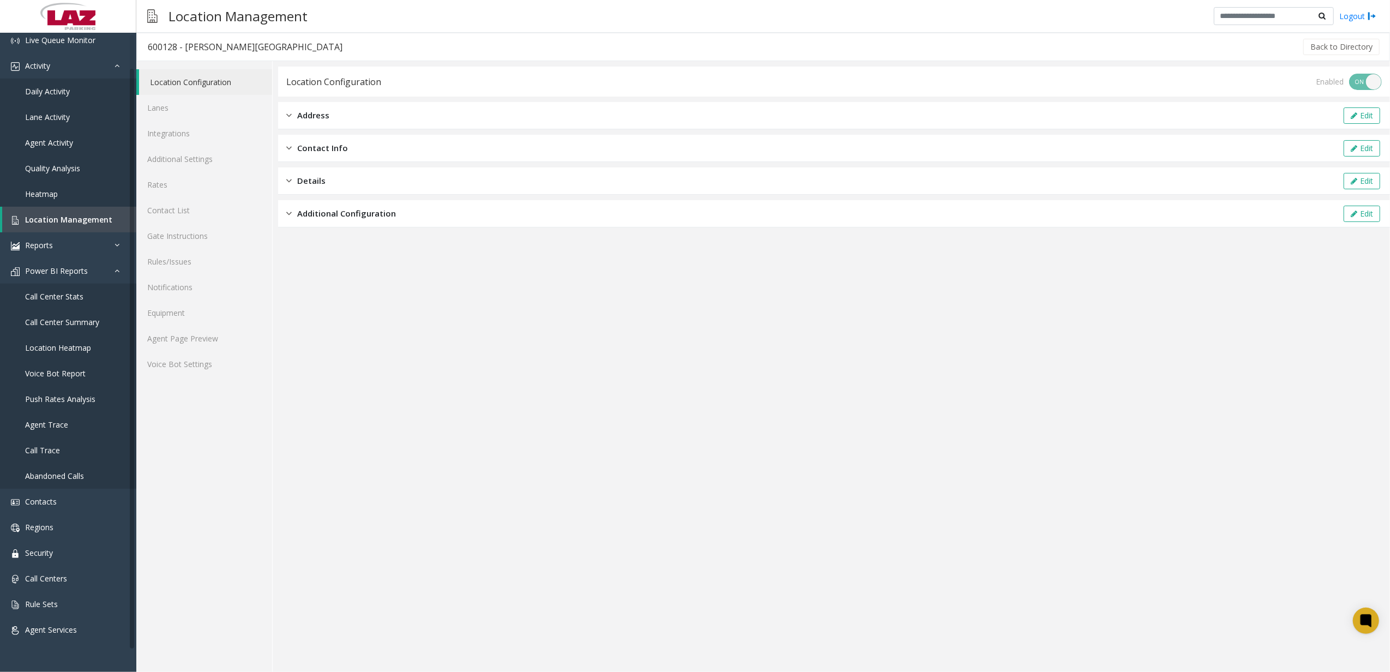
click at [373, 189] on div "Details Edit" at bounding box center [834, 180] width 1112 height 27
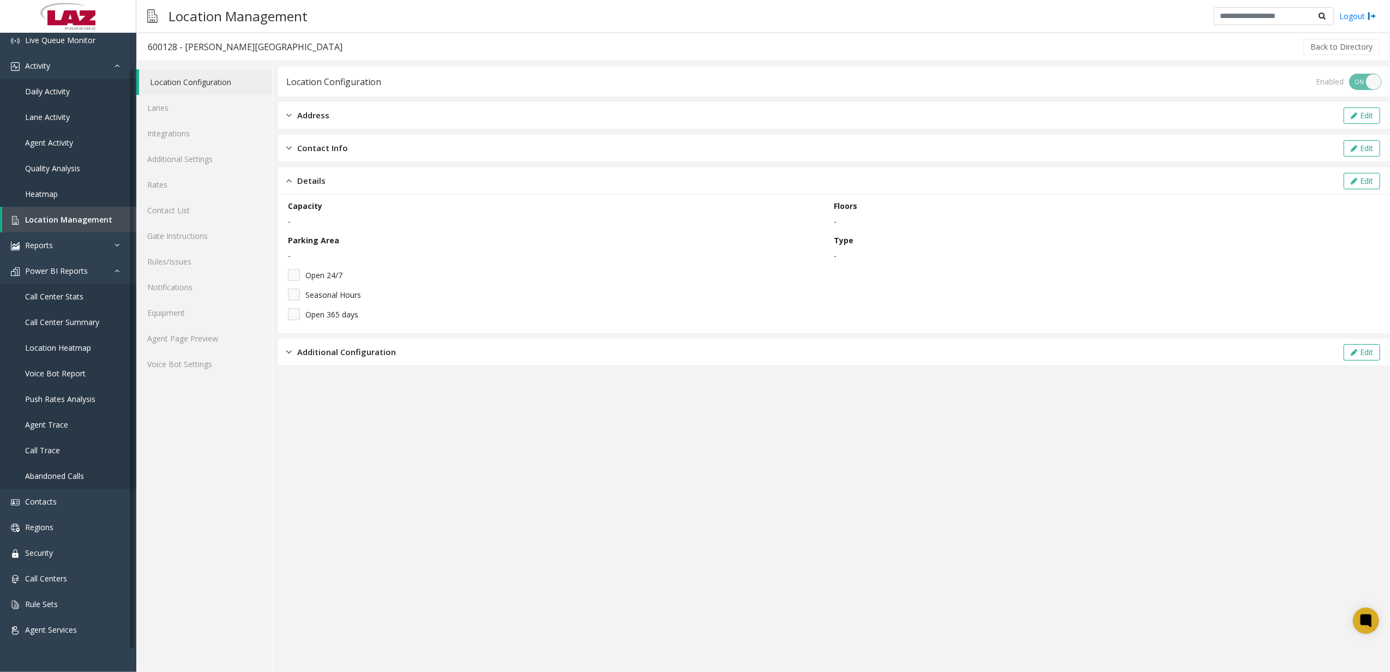
click at [407, 350] on div "Additional Configuration Edit" at bounding box center [834, 352] width 1112 height 27
